Goal: Transaction & Acquisition: Purchase product/service

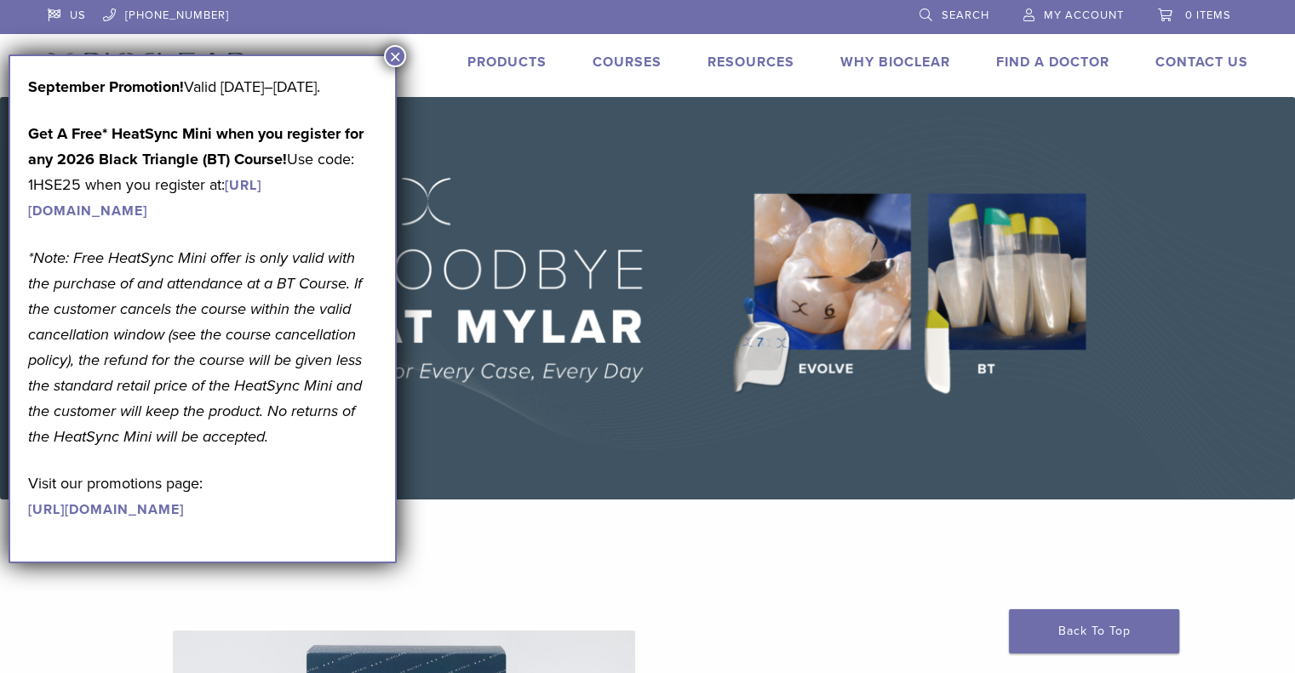
click at [395, 54] on button "×" at bounding box center [395, 56] width 22 height 22
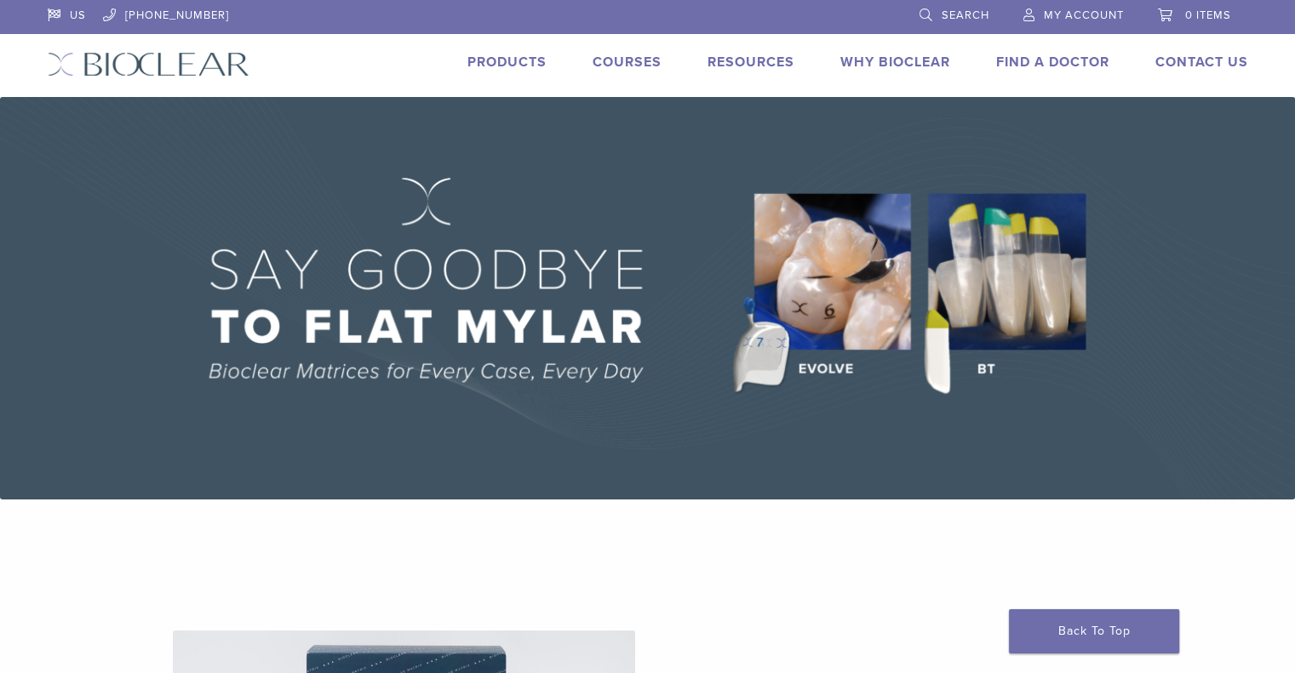
click at [499, 65] on link "Products" at bounding box center [506, 62] width 79 height 17
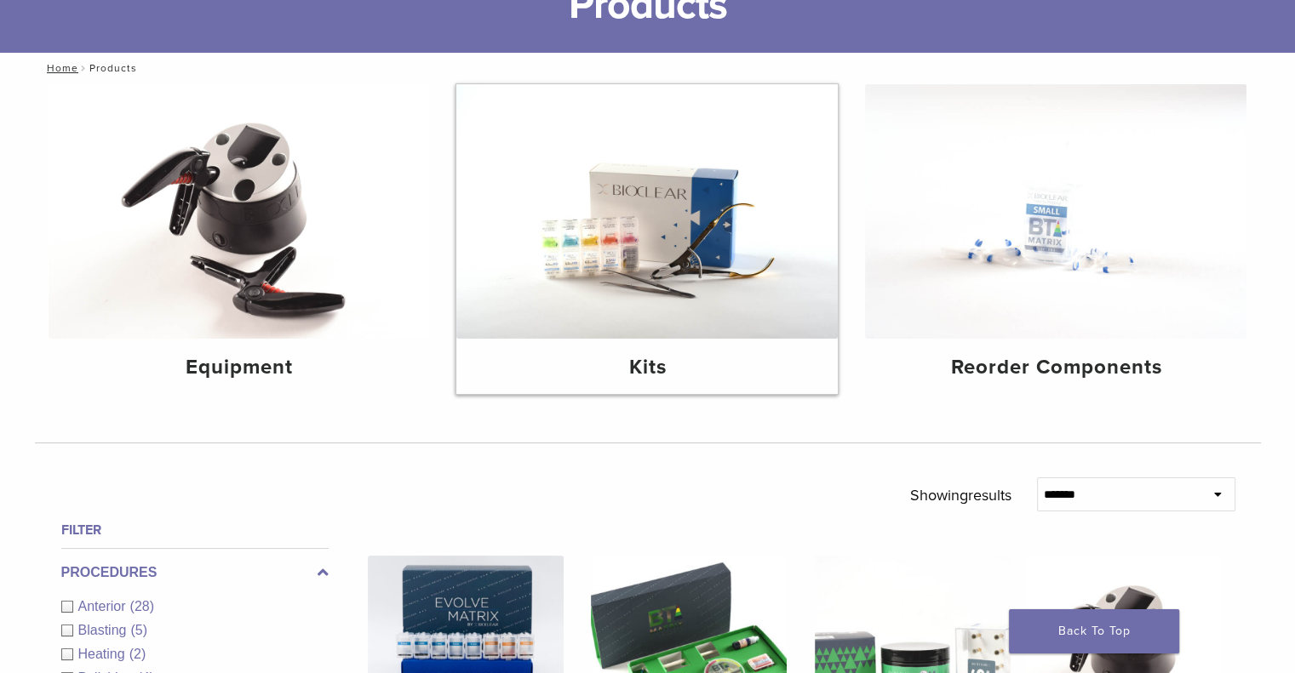
scroll to position [139, 0]
click at [617, 226] on img at bounding box center [646, 212] width 381 height 255
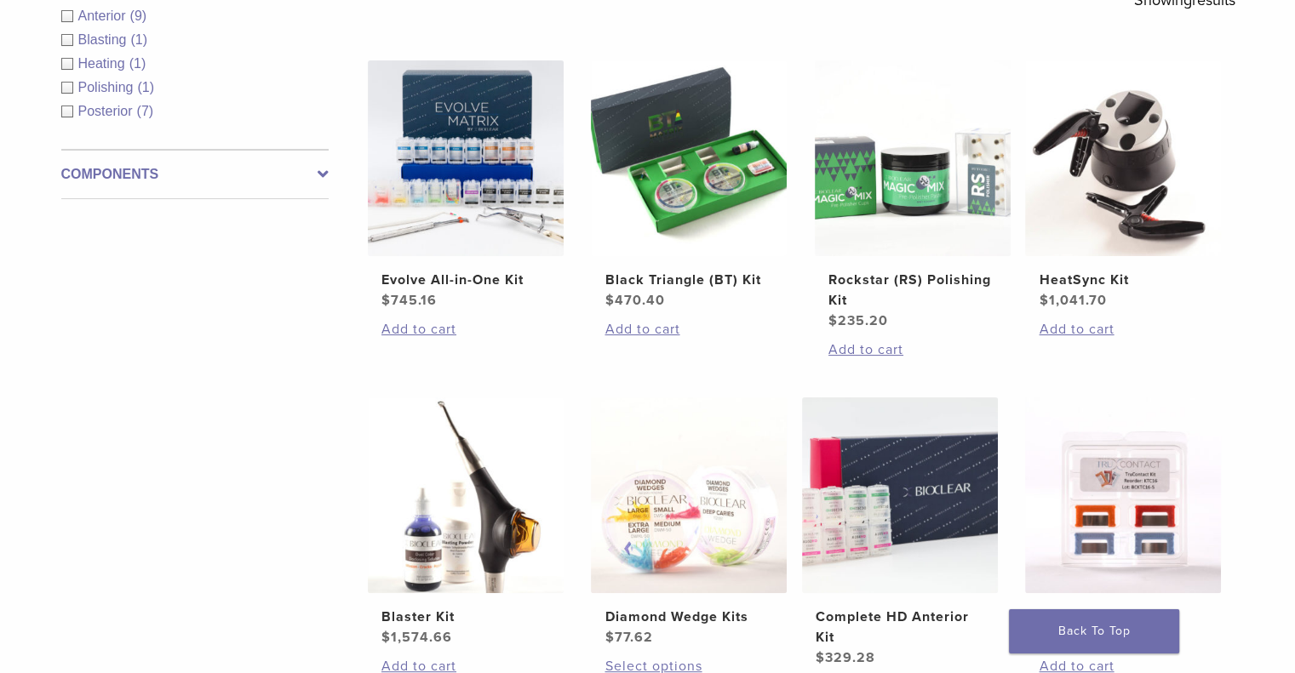
scroll to position [241, 0]
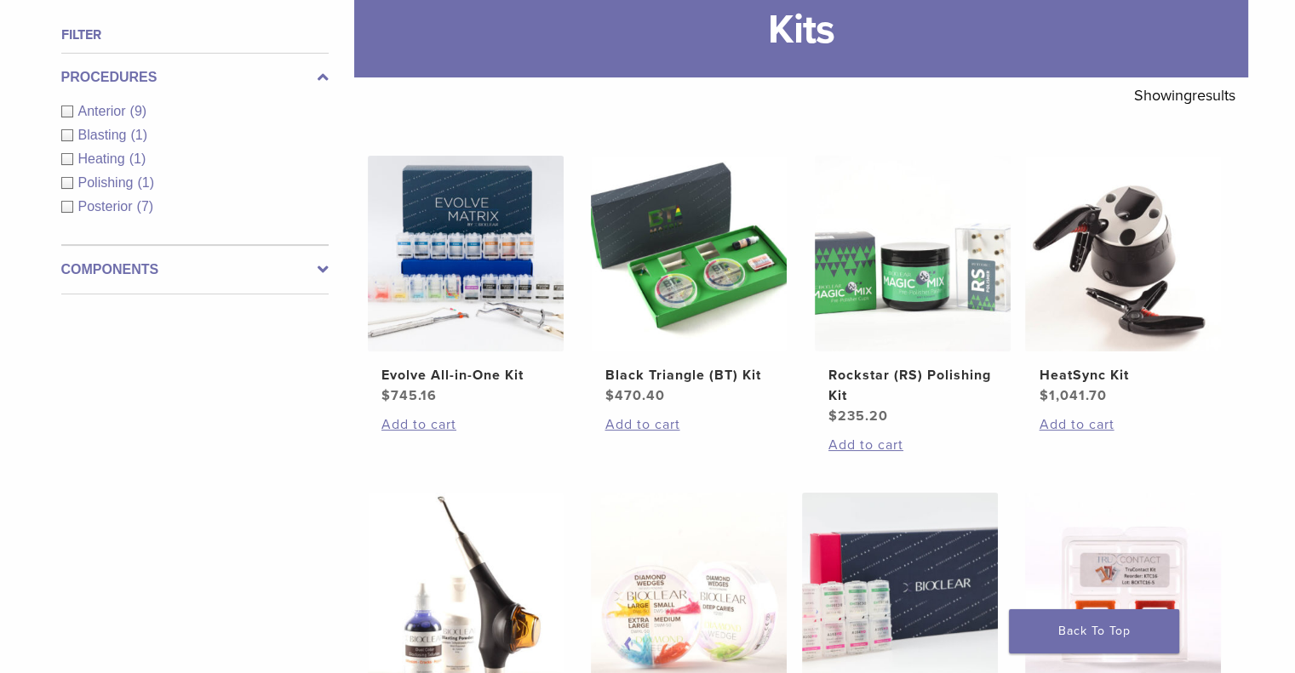
click at [111, 107] on span "Anterior" at bounding box center [104, 111] width 52 height 14
